Goal: Entertainment & Leisure: Consume media (video, audio)

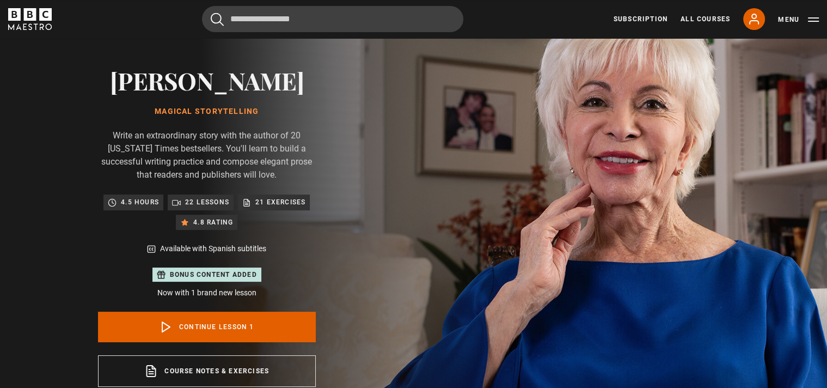
scroll to position [59, 0]
click at [751, 20] on icon at bounding box center [753, 19] width 13 height 13
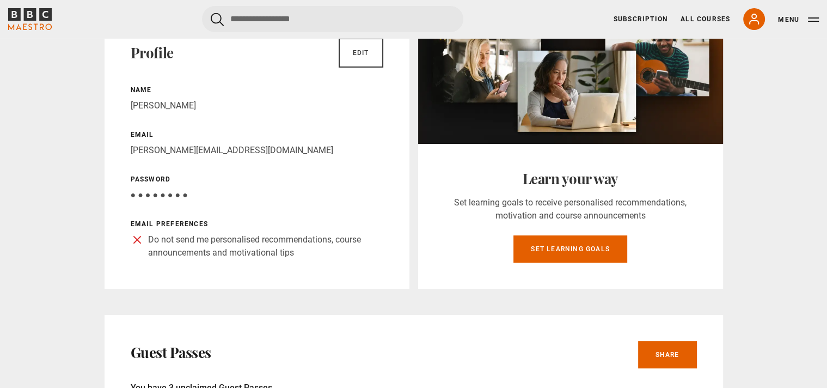
scroll to position [176, 0]
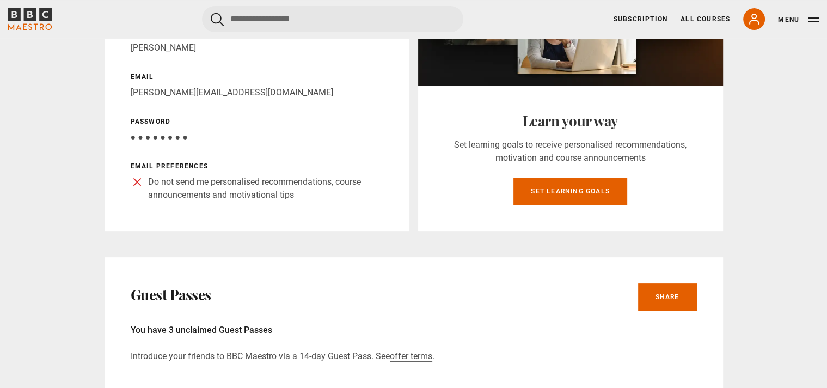
click at [138, 181] on icon at bounding box center [137, 182] width 7 height 7
click at [166, 164] on p "Email preferences" at bounding box center [257, 166] width 253 height 10
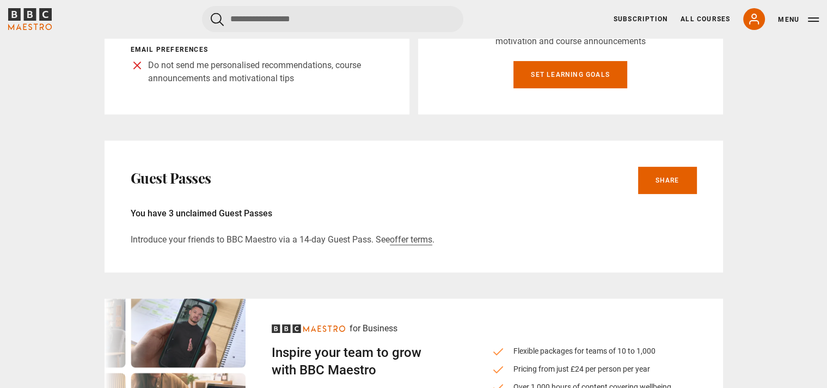
scroll to position [294, 0]
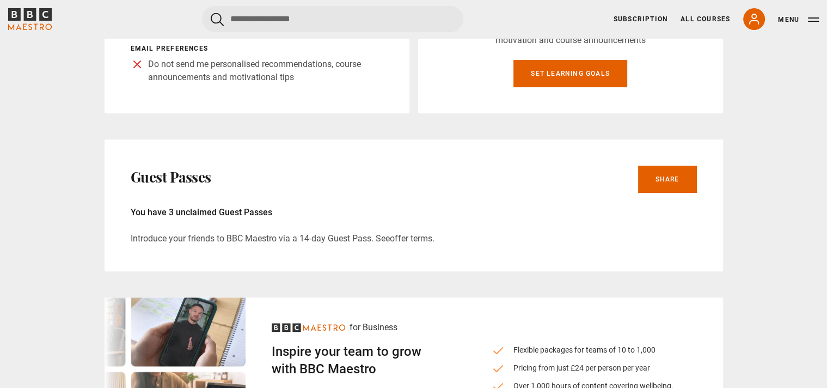
click at [413, 237] on link "offer terms" at bounding box center [411, 238] width 42 height 11
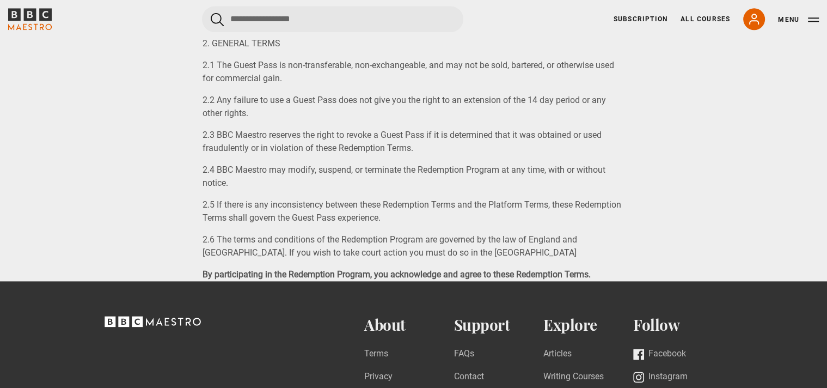
scroll to position [1293, 0]
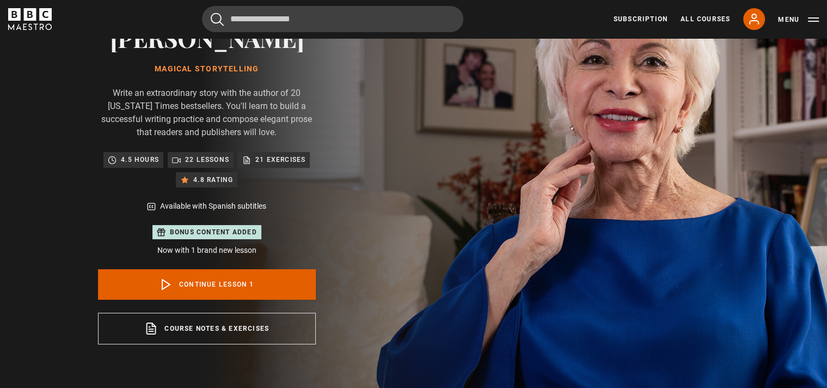
scroll to position [176, 0]
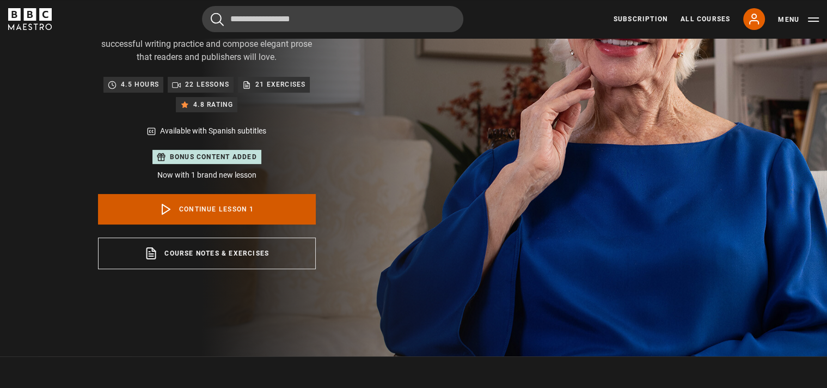
click at [248, 210] on link "Continue lesson 1" at bounding box center [207, 209] width 218 height 30
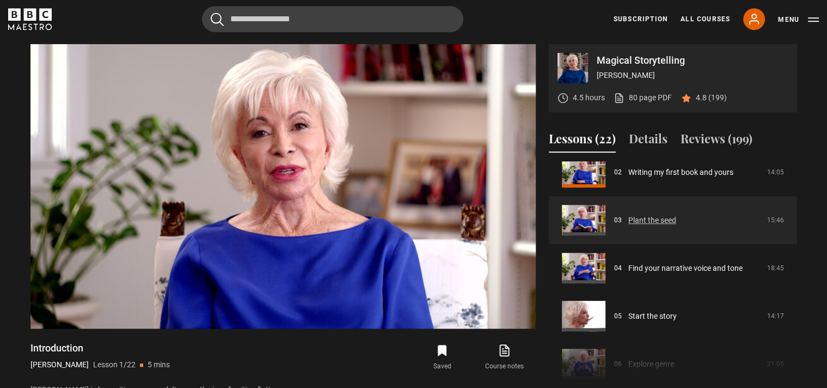
scroll to position [125, 0]
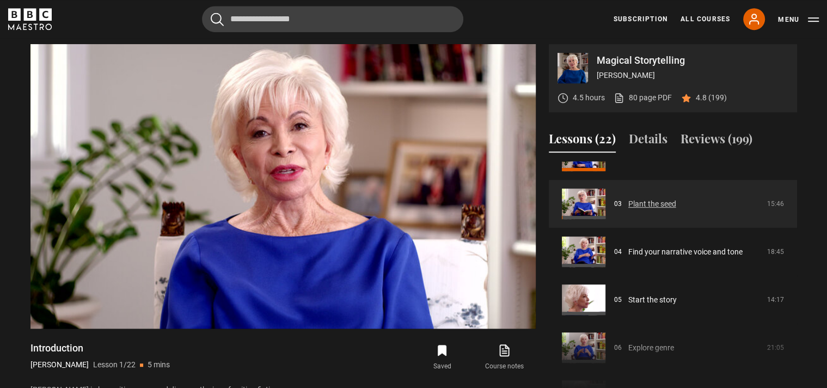
click at [664, 201] on link "Plant the seed" at bounding box center [652, 203] width 48 height 11
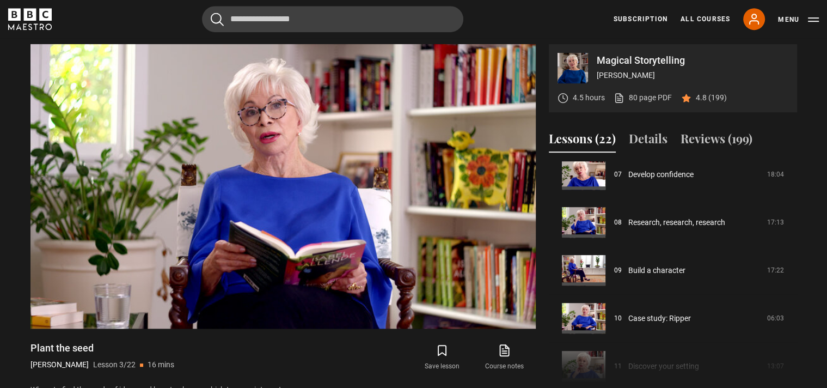
scroll to position [96, 0]
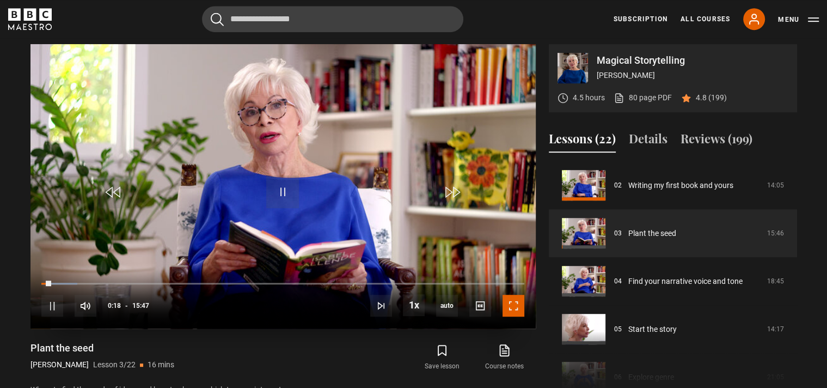
click at [511, 306] on span "Video Player" at bounding box center [513, 305] width 22 height 22
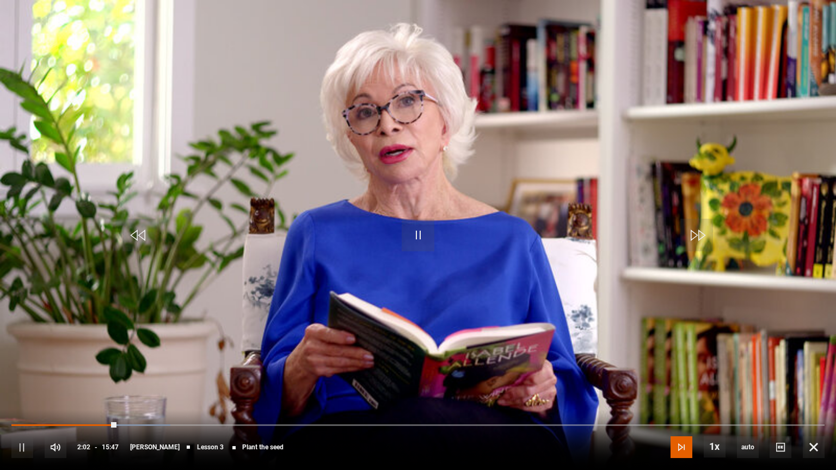
click at [678, 387] on span "Video Player" at bounding box center [682, 447] width 22 height 22
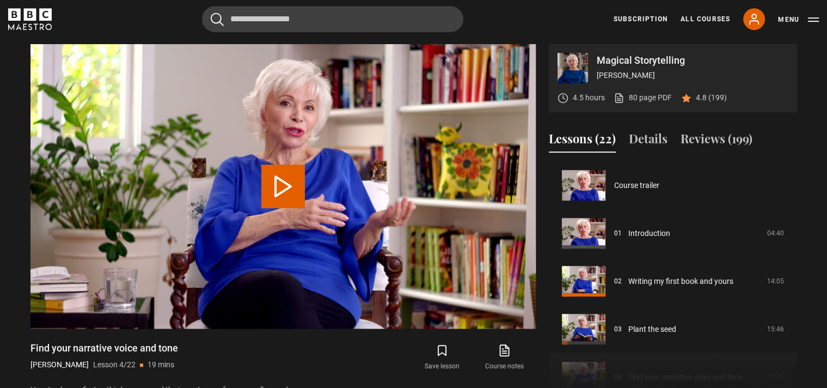
scroll to position [144, 0]
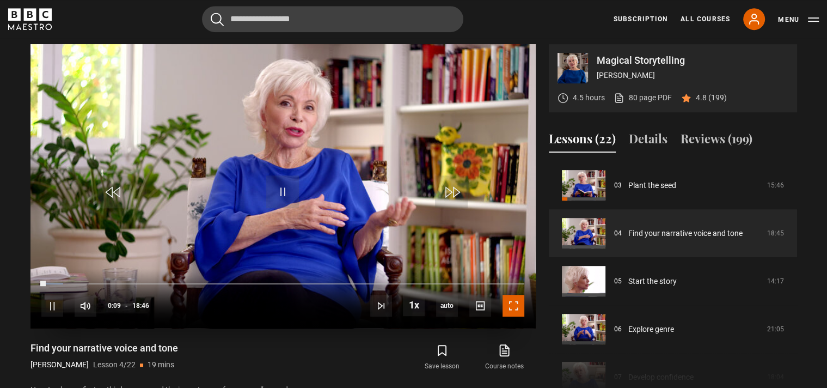
click at [513, 303] on span "Video Player" at bounding box center [513, 305] width 22 height 22
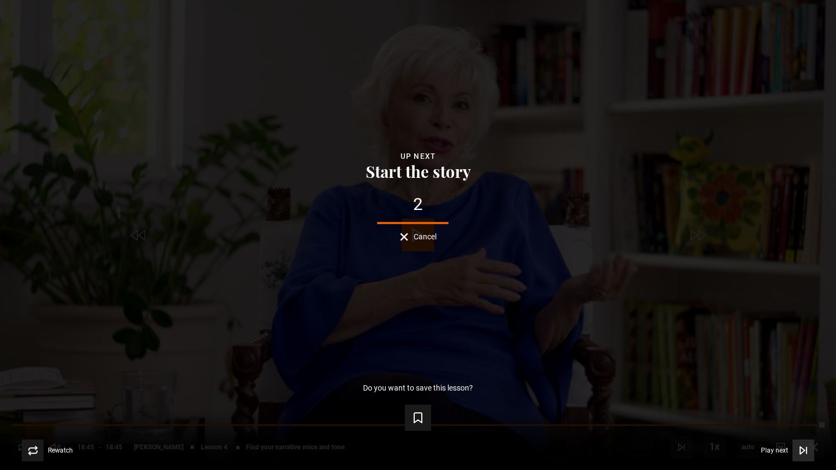
click at [786, 387] on span "Play next" at bounding box center [774, 450] width 27 height 7
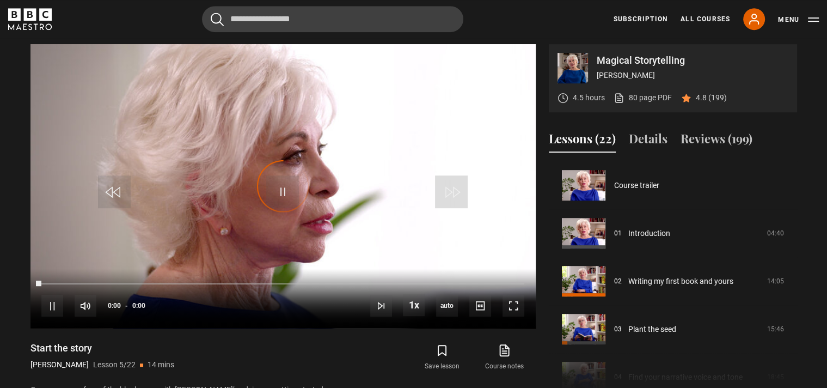
scroll to position [192, 0]
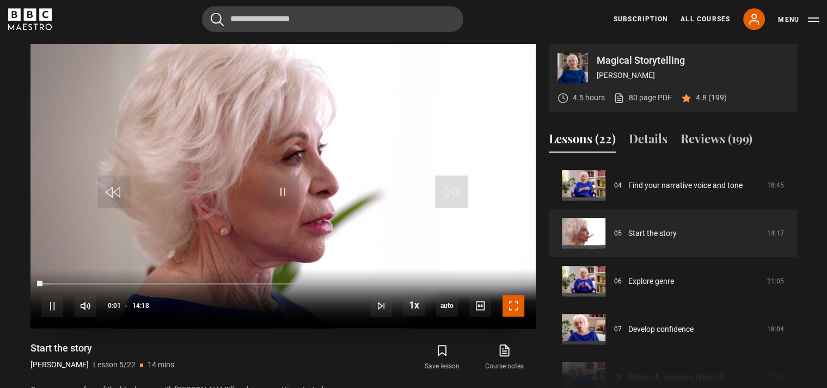
click at [511, 304] on span "Video Player" at bounding box center [513, 305] width 22 height 22
click at [278, 194] on span "Video Player" at bounding box center [282, 191] width 33 height 33
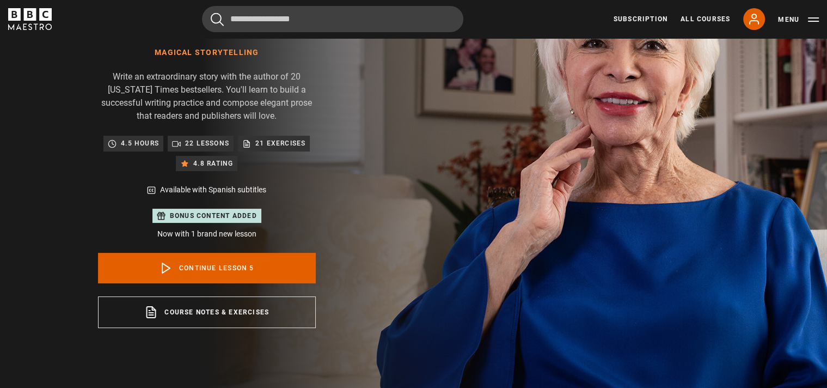
scroll to position [0, 0]
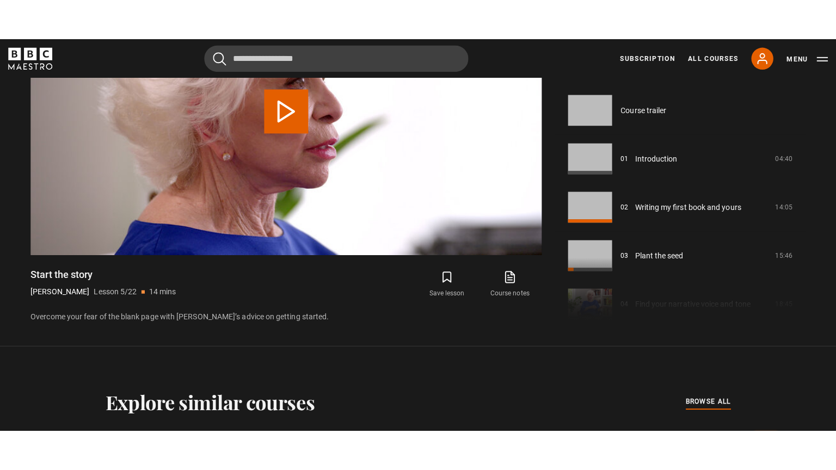
scroll to position [192, 0]
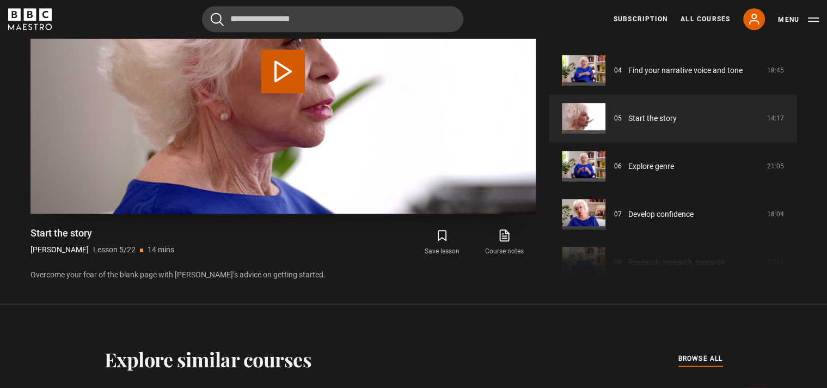
click at [292, 83] on button "Play Lesson Start the story" at bounding box center [283, 72] width 44 height 44
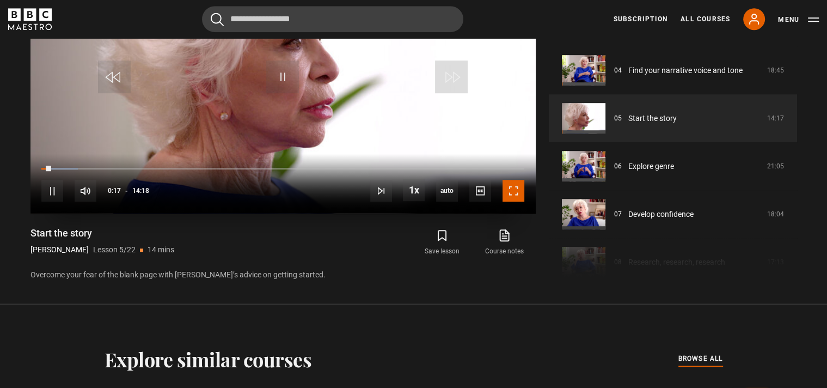
click at [511, 193] on span "Video Player" at bounding box center [513, 191] width 22 height 22
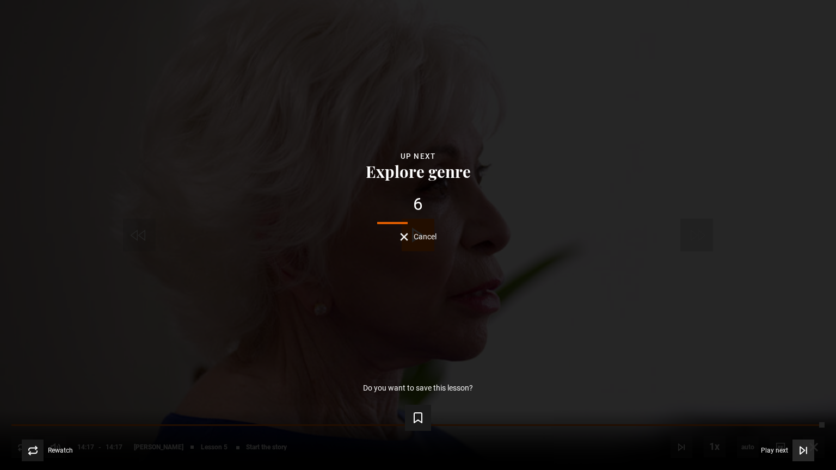
click at [806, 387] on icon "Video Player" at bounding box center [803, 450] width 11 height 11
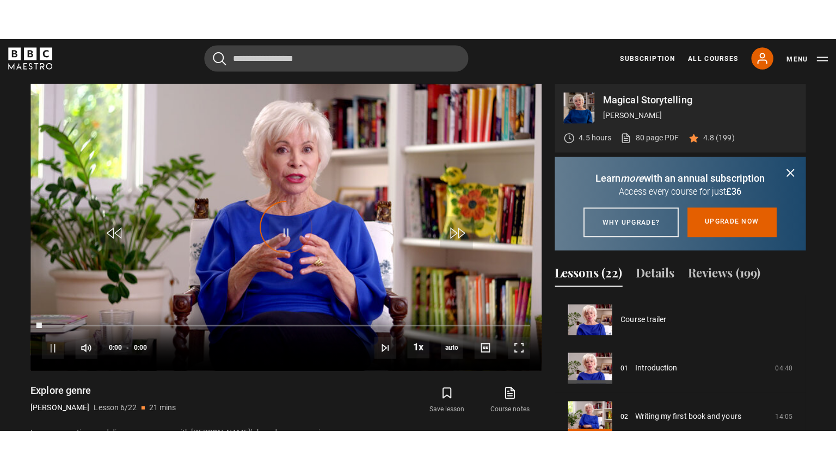
scroll to position [239, 0]
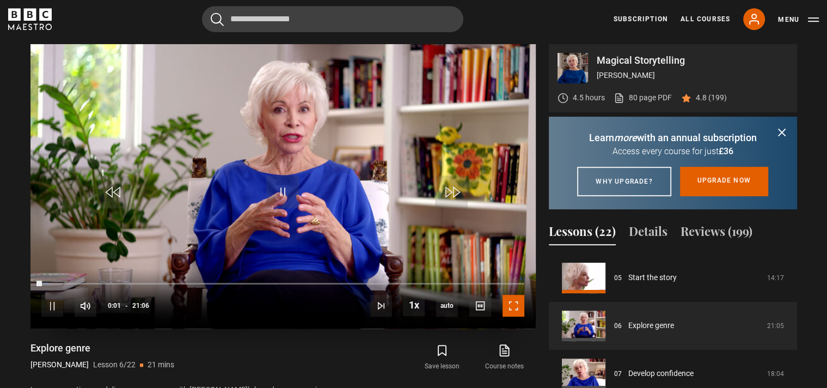
click at [511, 306] on span "Video Player" at bounding box center [513, 305] width 22 height 22
